Goal: Transaction & Acquisition: Purchase product/service

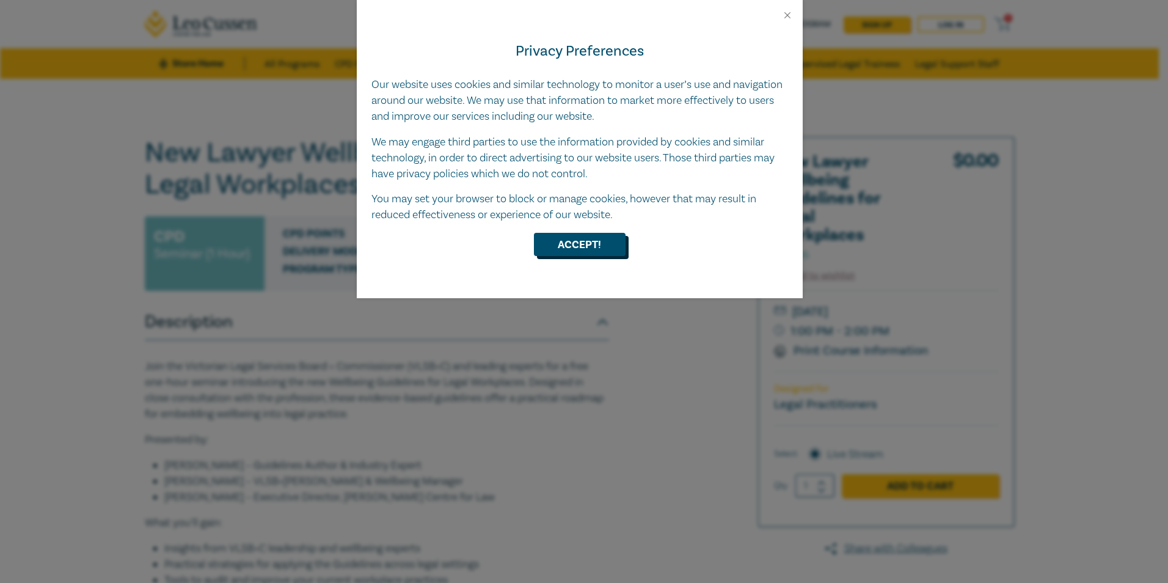
click at [575, 244] on button "Accept!" at bounding box center [580, 244] width 92 height 23
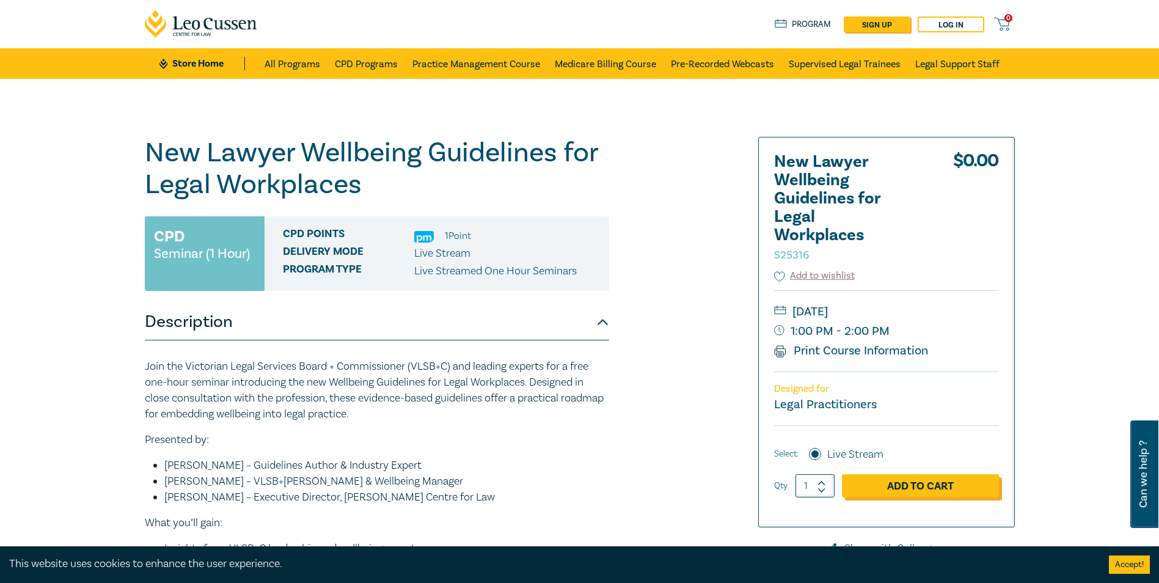
click at [899, 481] on link "Add to Cart" at bounding box center [920, 485] width 157 height 23
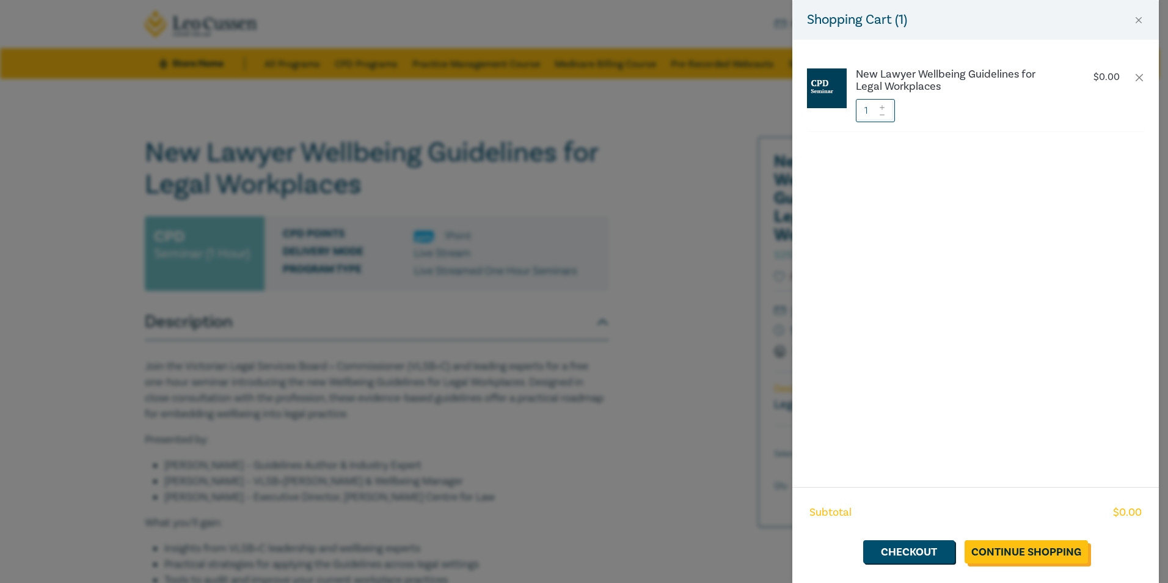
click at [1025, 547] on link "Continue Shopping" at bounding box center [1025, 551] width 123 height 23
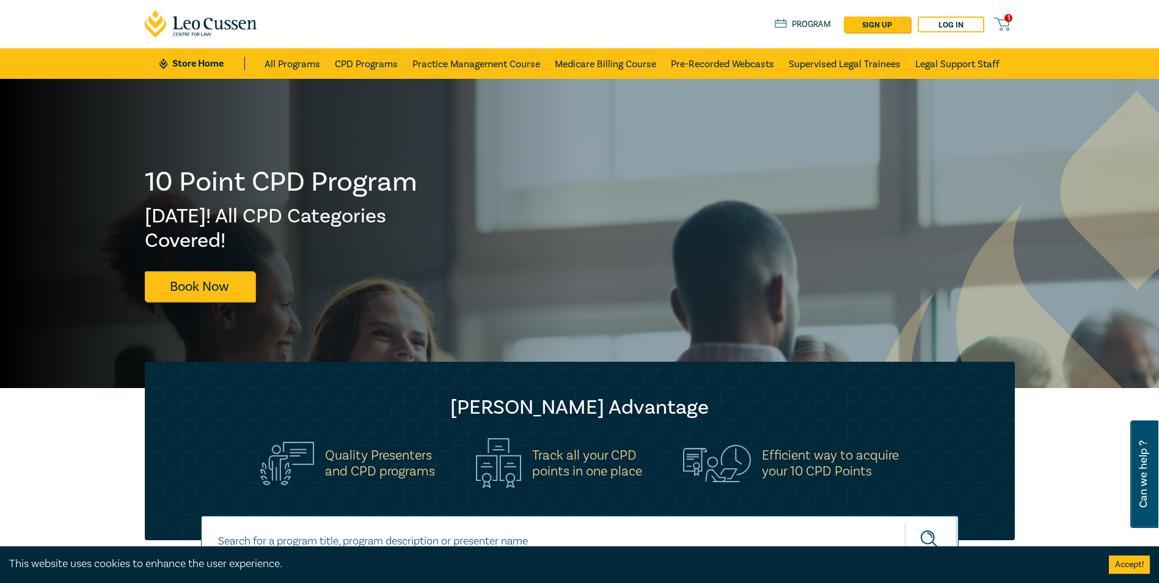
click at [1005, 18] on span "1" at bounding box center [1008, 18] width 8 height 8
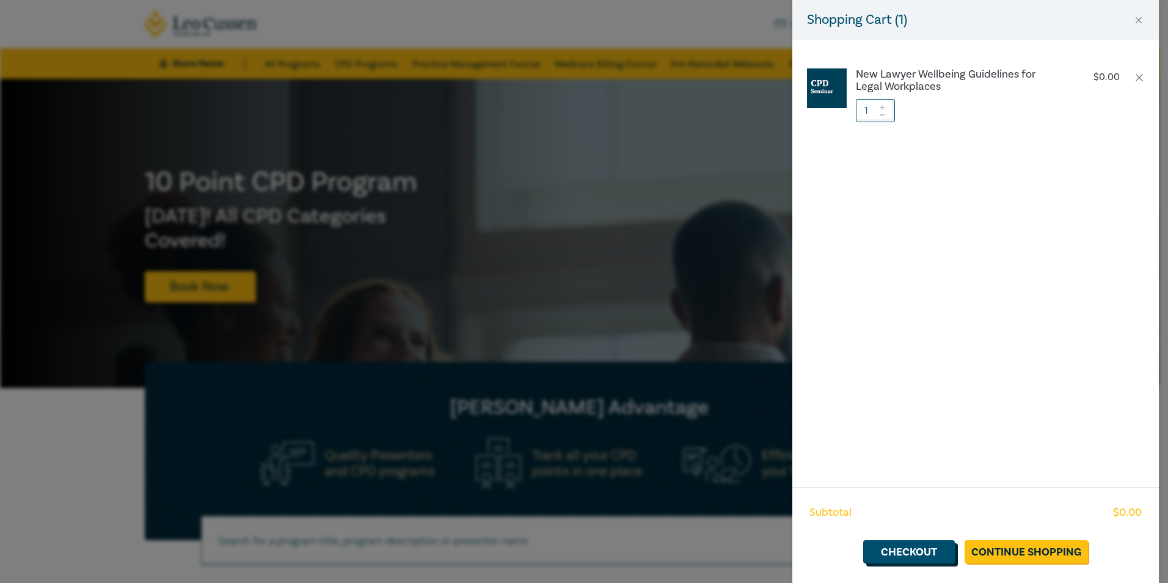
click at [905, 557] on link "Checkout" at bounding box center [909, 551] width 92 height 23
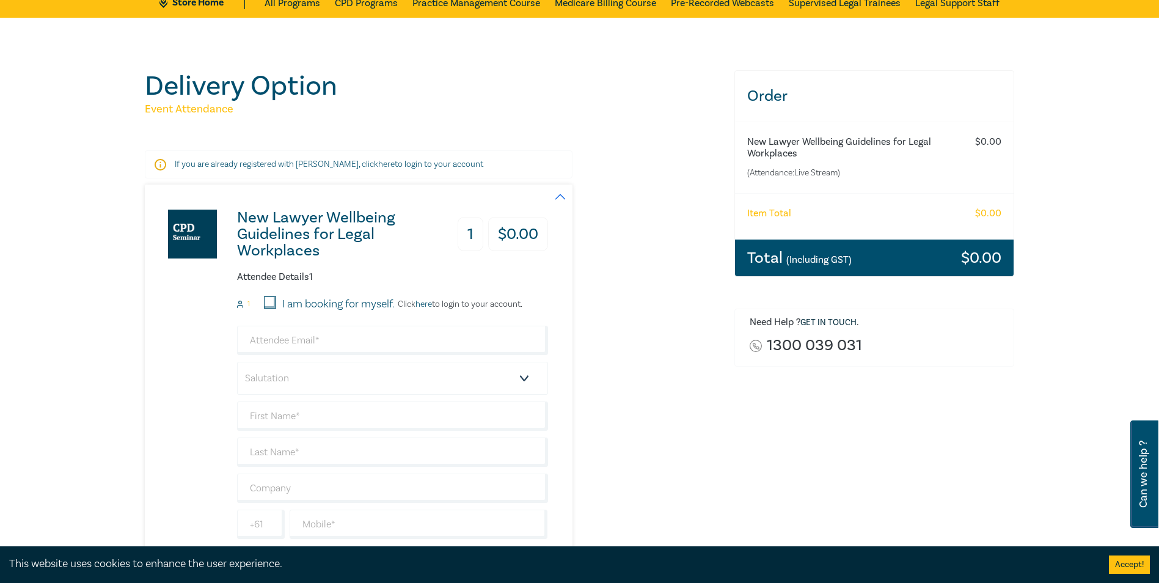
scroll to position [122, 0]
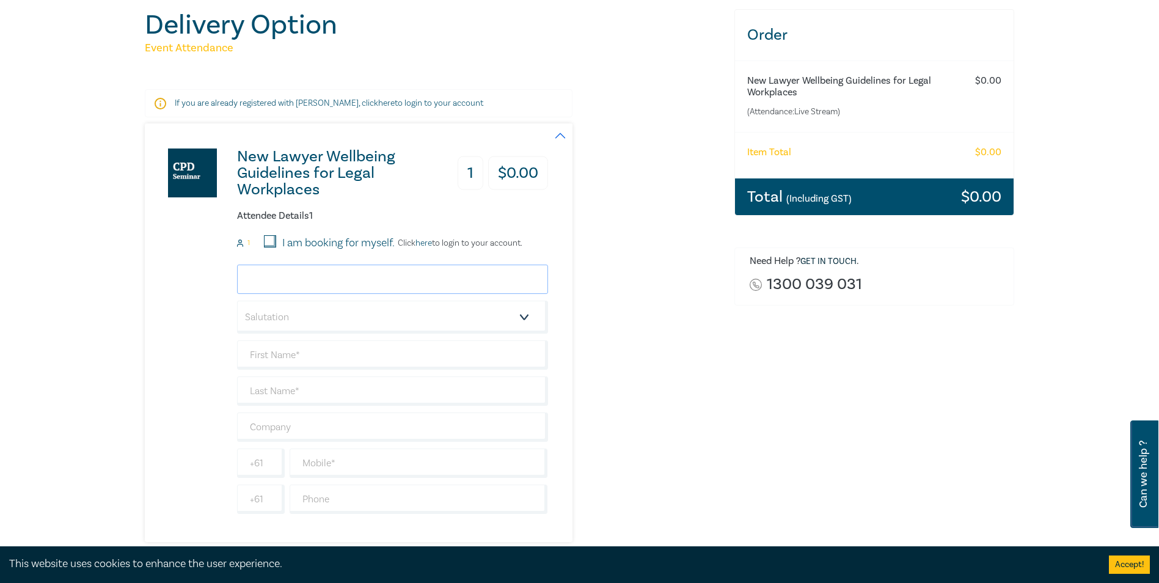
click at [329, 274] on input "email" at bounding box center [392, 278] width 311 height 29
type input "ostrum@tcflawyers.com.au"
type input "Orly"
type input "Taussig [PERSON_NAME]"
click at [323, 315] on select "Salutation Mr. Mrs. Ms. Miss Dr. Prof. Other" at bounding box center [392, 317] width 311 height 33
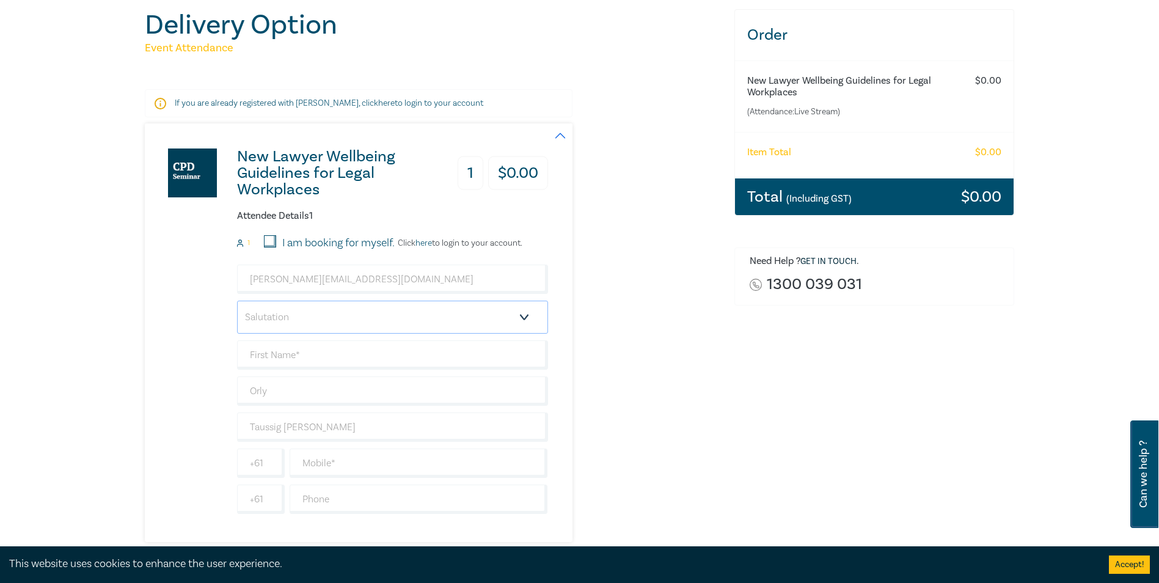
select select "Miss"
click at [237, 301] on select "Salutation Mr. Mrs. Ms. Miss Dr. Prof. Other" at bounding box center [392, 317] width 311 height 33
click at [283, 356] on input "text" at bounding box center [392, 354] width 311 height 29
click at [260, 391] on input "Orly" at bounding box center [392, 390] width 311 height 29
drag, startPoint x: 282, startPoint y: 392, endPoint x: 233, endPoint y: 376, distance: 51.4
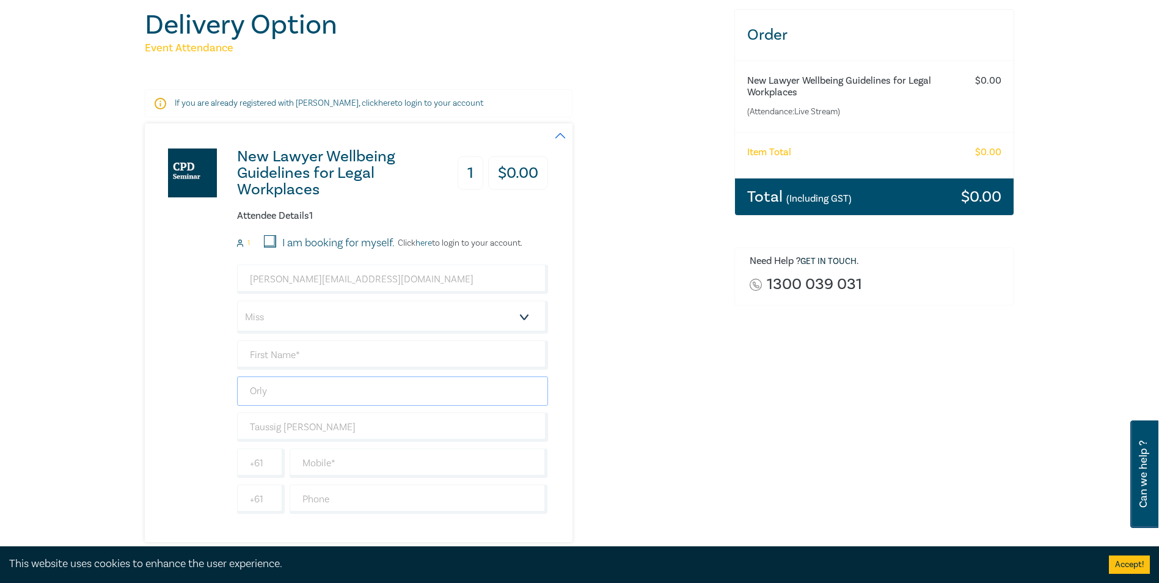
click at [233, 376] on div "New Lawyer Wellbeing Guidelines for Legal Workplaces 1 $ 0.00 Attendee Details …" at bounding box center [346, 332] width 403 height 418
click at [279, 350] on input "text" at bounding box center [392, 354] width 311 height 29
type input "Orly"
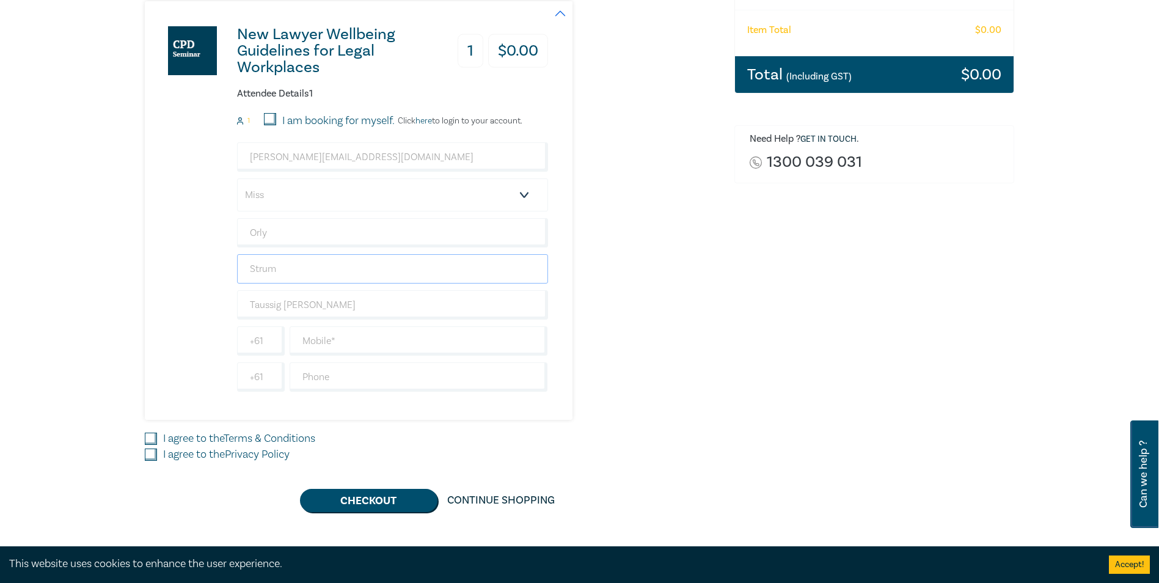
type input "Strum"
click at [319, 191] on select "Salutation Mr. Mrs. Ms. Miss Dr. Prof. Other" at bounding box center [392, 194] width 311 height 33
drag, startPoint x: 666, startPoint y: 313, endPoint x: 656, endPoint y: 314, distance: 9.8
click at [665, 313] on div "New Lawyer Wellbeing Guidelines for Legal Workplaces 1 $ 0.00 Attendee Details …" at bounding box center [432, 210] width 575 height 418
drag, startPoint x: 336, startPoint y: 337, endPoint x: 347, endPoint y: 337, distance: 11.0
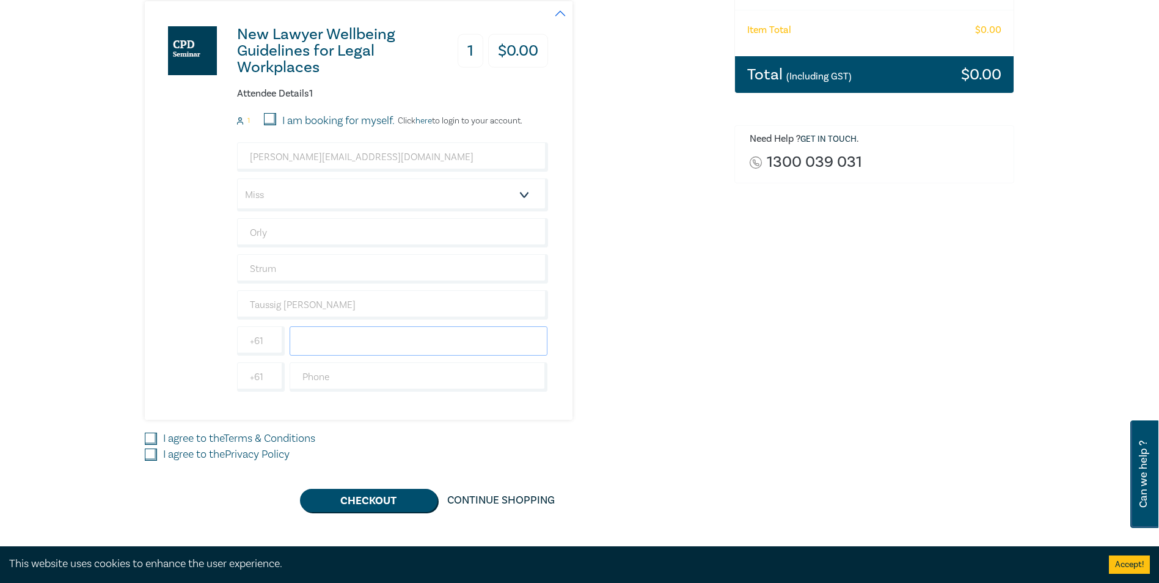
click at [336, 337] on input "text" at bounding box center [419, 340] width 258 height 29
type input "0466777313"
drag, startPoint x: 186, startPoint y: 433, endPoint x: 176, endPoint y: 453, distance: 22.1
click at [186, 438] on label "I agree to the Terms & Conditions" at bounding box center [239, 439] width 152 height 16
click at [157, 438] on input "I agree to the Terms & Conditions" at bounding box center [151, 438] width 12 height 12
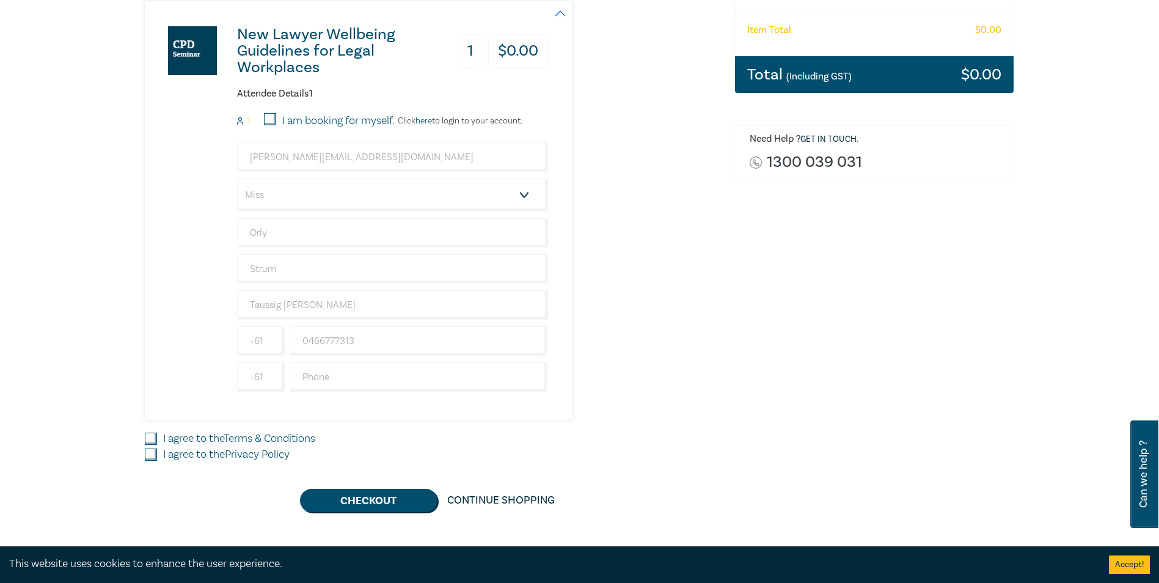
checkbox input "true"
click at [175, 453] on label "I agree to the Privacy Policy" at bounding box center [226, 454] width 126 height 16
click at [157, 453] on input "I agree to the Privacy Policy" at bounding box center [151, 454] width 12 height 12
checkbox input "true"
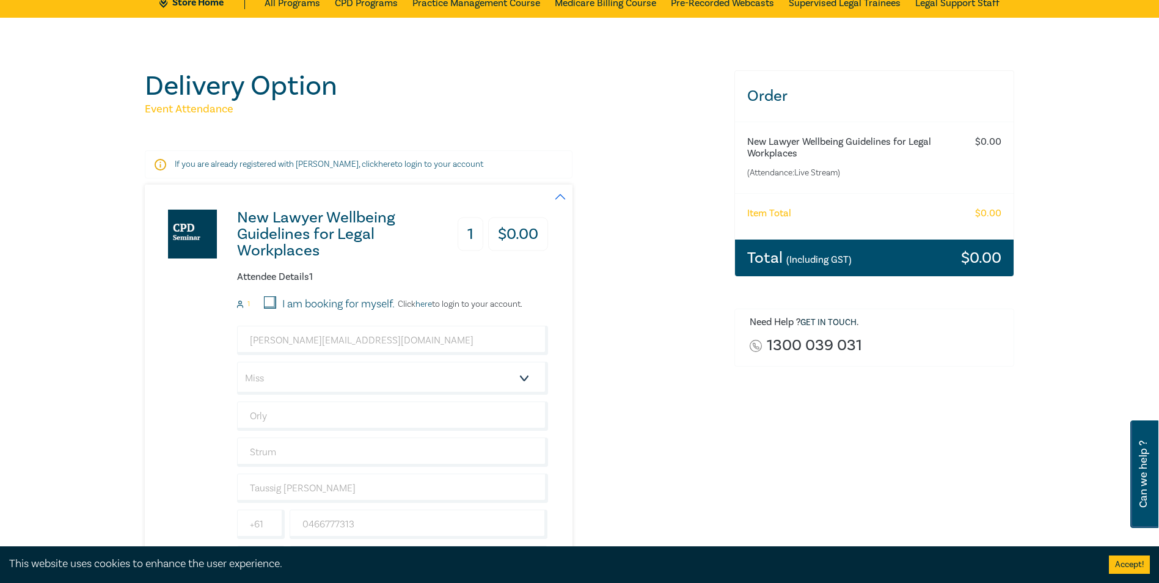
scroll to position [305, 0]
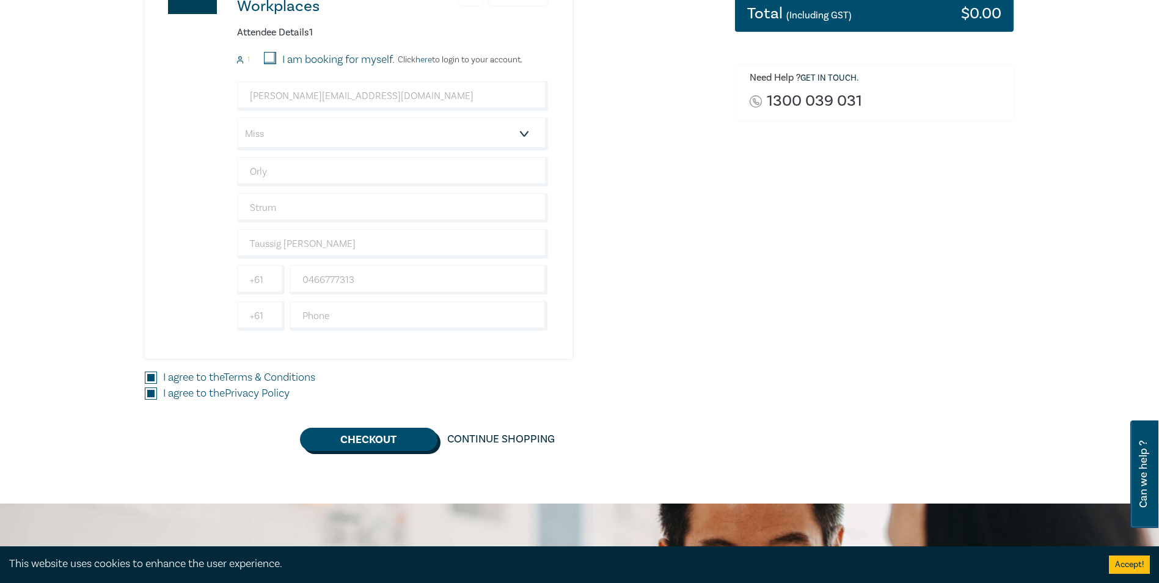
click at [404, 442] on button "Checkout" at bounding box center [368, 439] width 137 height 23
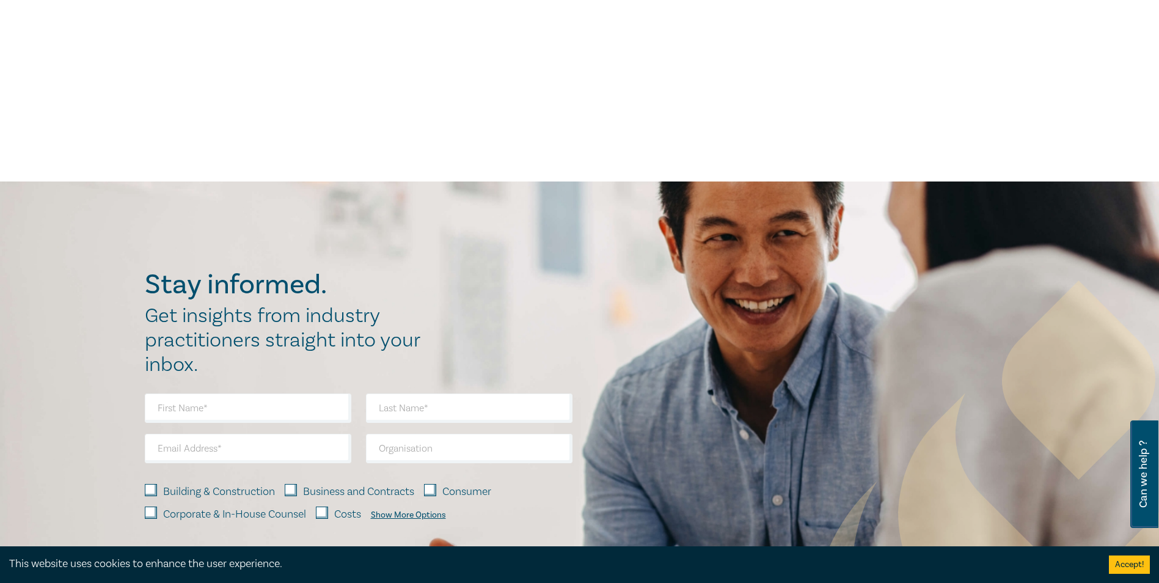
scroll to position [0, 0]
